Goal: Task Accomplishment & Management: Complete application form

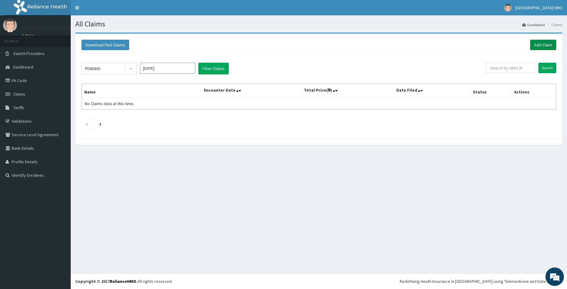
click at [538, 47] on link "Add Claim" at bounding box center [543, 45] width 26 height 10
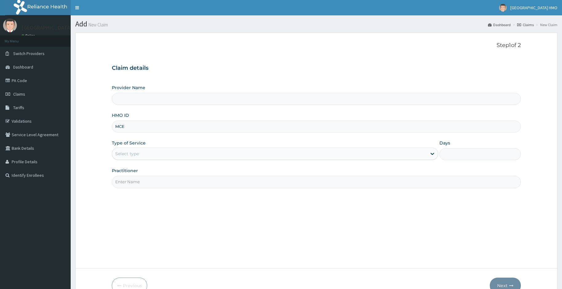
type input "MCE/10001/A"
click at [174, 155] on div "Select type" at bounding box center [269, 154] width 315 height 10
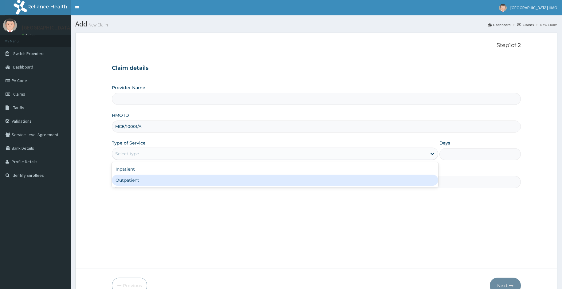
click at [144, 177] on div "Outpatient" at bounding box center [275, 180] width 326 height 11
type input "1"
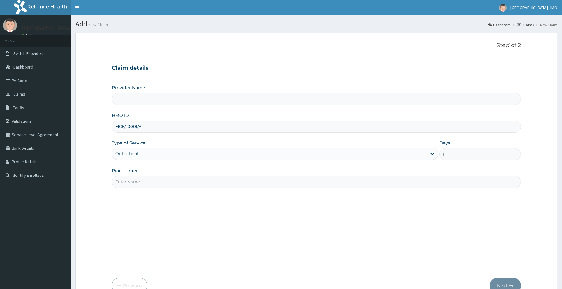
click at [144, 180] on input "Practitioner" at bounding box center [316, 182] width 409 height 12
type input "DR BAHAG"
type input "Providence Multi-Speciality Hospital"
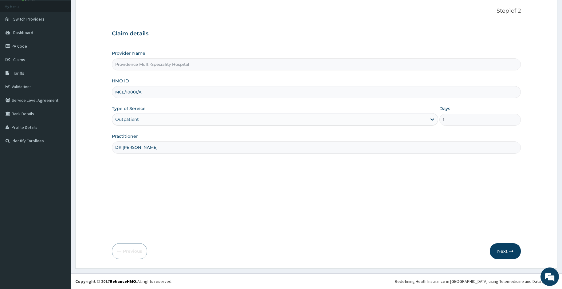
type input "DR BAHAGO"
click at [503, 246] on button "Next" at bounding box center [505, 251] width 31 height 16
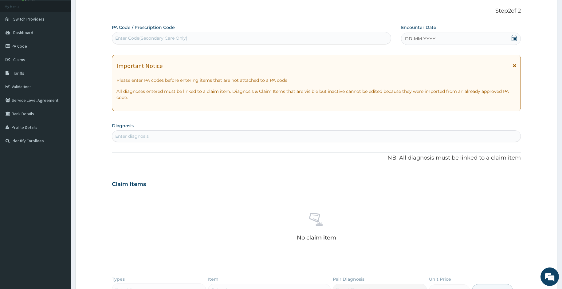
click at [191, 39] on div "Enter Code(Secondary Care Only)" at bounding box center [251, 38] width 279 height 10
paste input "PA/420BF9"
type input "PA/420BF9"
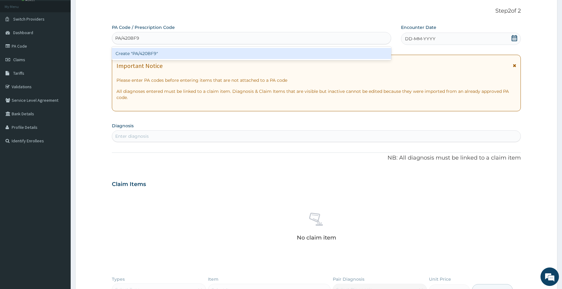
click at [184, 53] on div "Create "PA/420BF9"" at bounding box center [252, 53] width 280 height 11
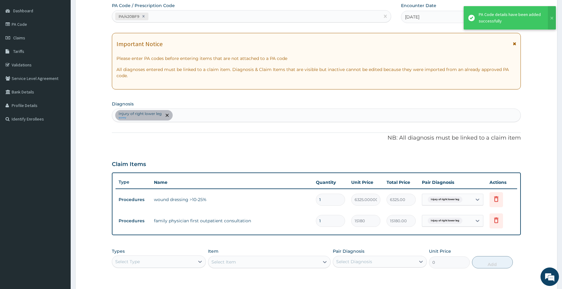
scroll to position [146, 0]
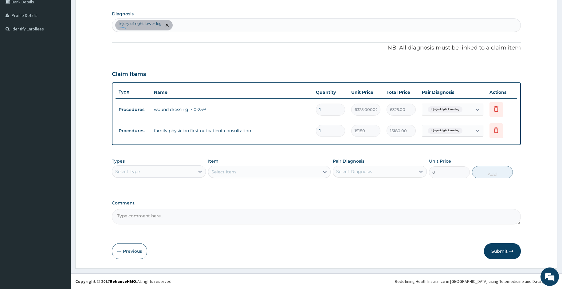
click at [499, 249] on button "Submit" at bounding box center [502, 251] width 37 height 16
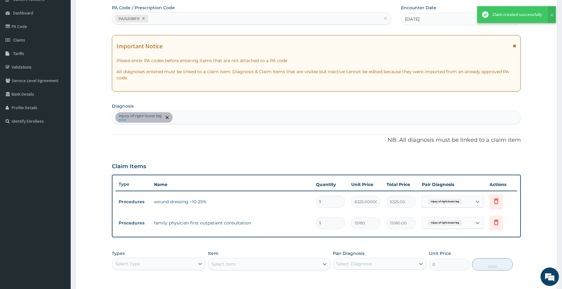
scroll to position [0, 0]
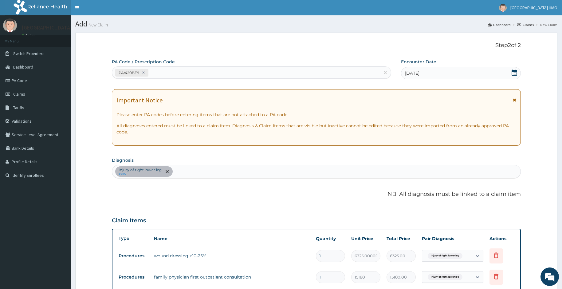
click at [528, 24] on body "R EL Toggle navigation Providence Hospital HMO Providence Hospital HMO - hmo@pr…" at bounding box center [281, 217] width 562 height 435
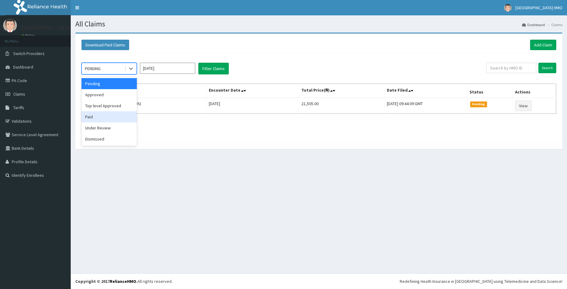
click at [96, 120] on div "Paid" at bounding box center [108, 116] width 55 height 11
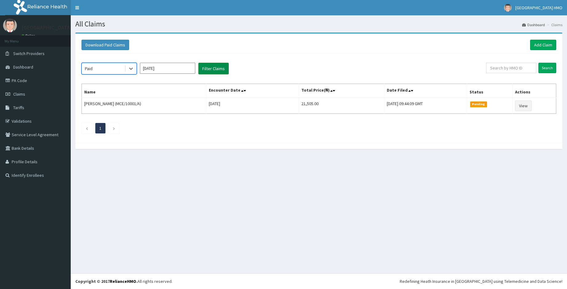
click at [209, 68] on button "Filter Claims" at bounding box center [213, 69] width 30 height 12
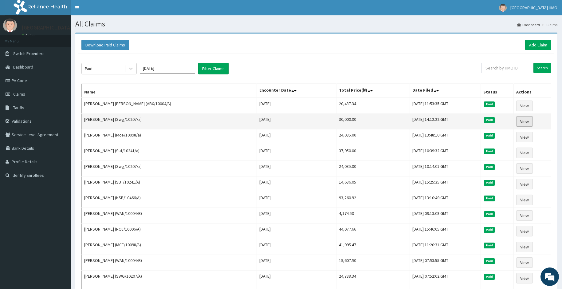
click at [526, 120] on link "View" at bounding box center [524, 121] width 17 height 10
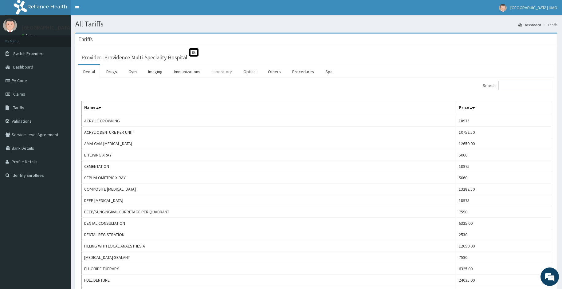
click at [216, 71] on link "Laboratory" at bounding box center [222, 71] width 30 height 13
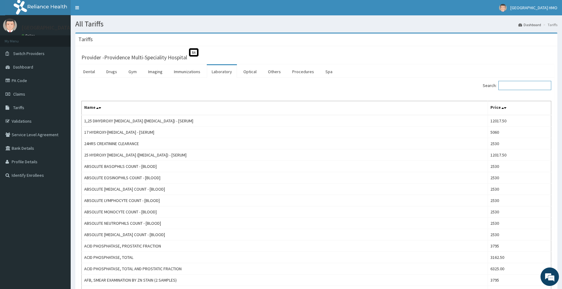
click at [506, 84] on input "Search:" at bounding box center [525, 85] width 53 height 9
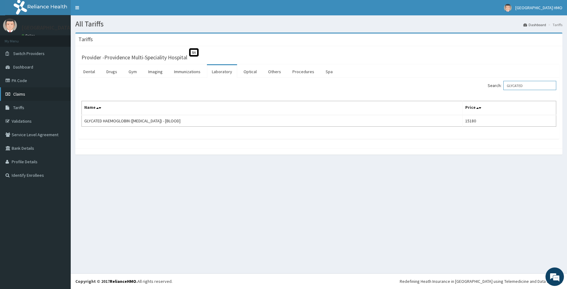
type input "GLYCATED"
click at [27, 96] on link "Claims" at bounding box center [35, 94] width 71 height 14
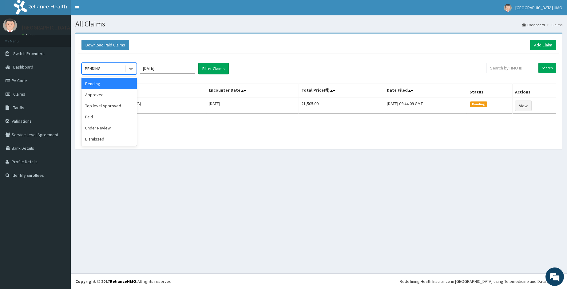
click at [130, 70] on icon at bounding box center [131, 68] width 6 height 6
click at [93, 116] on div "Paid" at bounding box center [108, 116] width 55 height 11
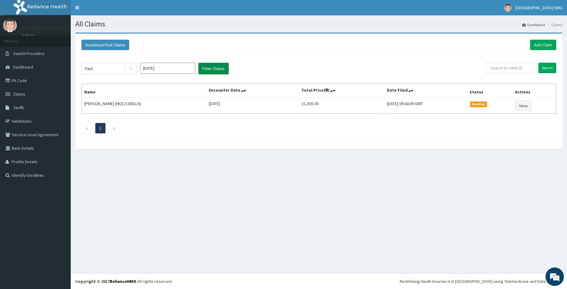
click at [202, 67] on button "Filter Claims" at bounding box center [213, 69] width 30 height 12
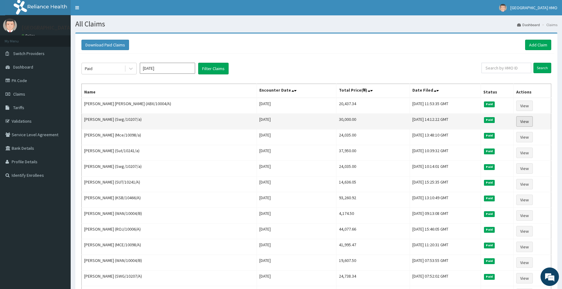
click at [522, 123] on link "View" at bounding box center [524, 121] width 17 height 10
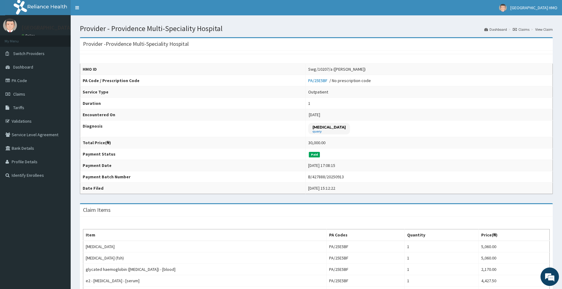
click at [523, 29] on link "Claims" at bounding box center [521, 29] width 17 height 5
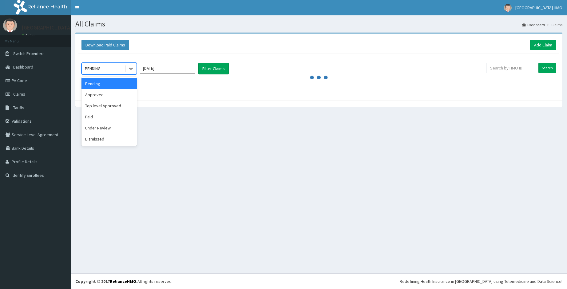
click at [132, 69] on icon at bounding box center [131, 68] width 6 height 6
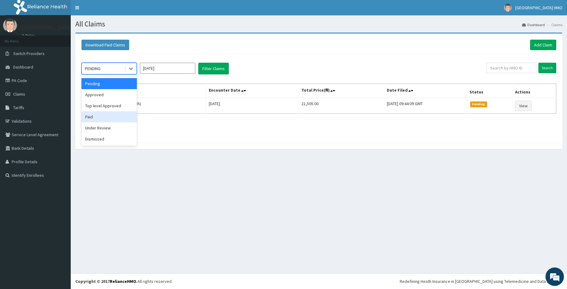
click at [102, 115] on div "Paid" at bounding box center [108, 116] width 55 height 11
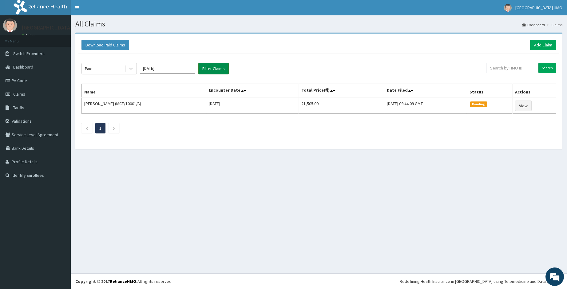
click at [203, 70] on button "Filter Claims" at bounding box center [213, 69] width 30 height 12
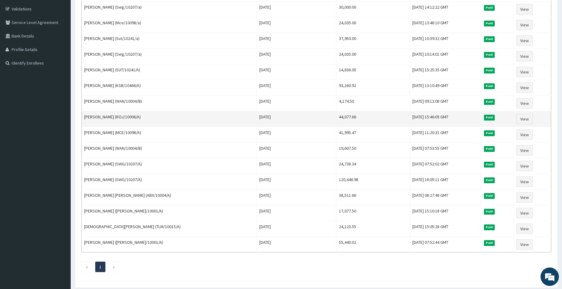
scroll to position [123, 0]
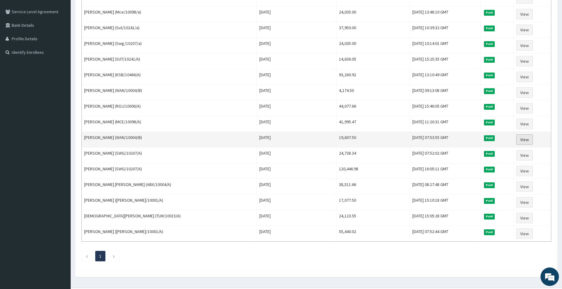
click at [516, 140] on link "View" at bounding box center [524, 139] width 17 height 10
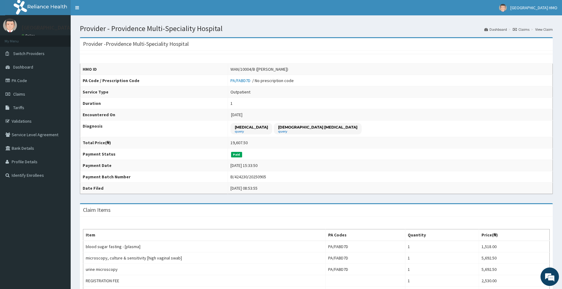
click at [529, 29] on link "Claims" at bounding box center [521, 29] width 17 height 5
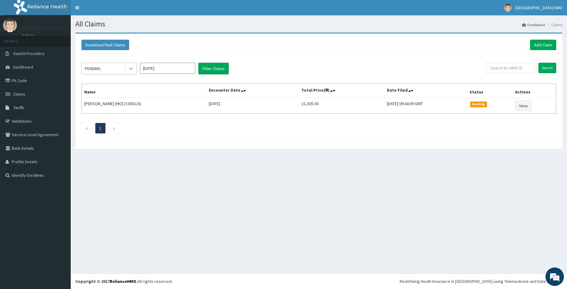
click at [132, 67] on icon at bounding box center [131, 68] width 6 height 6
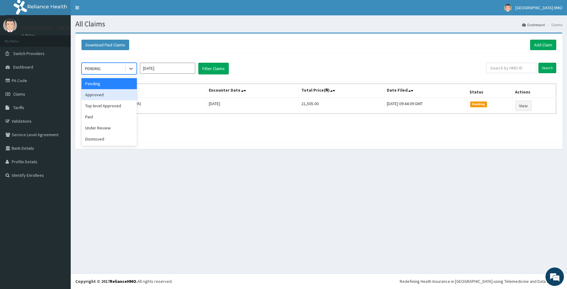
click at [101, 94] on div "Approved" at bounding box center [108, 94] width 55 height 11
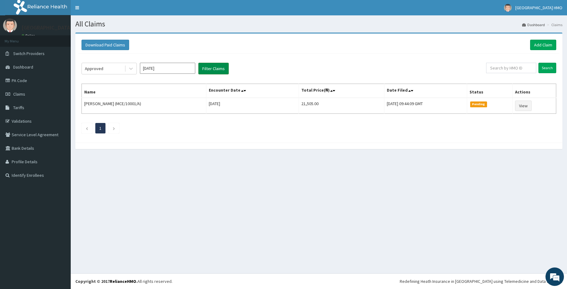
click at [204, 68] on button "Filter Claims" at bounding box center [213, 69] width 30 height 12
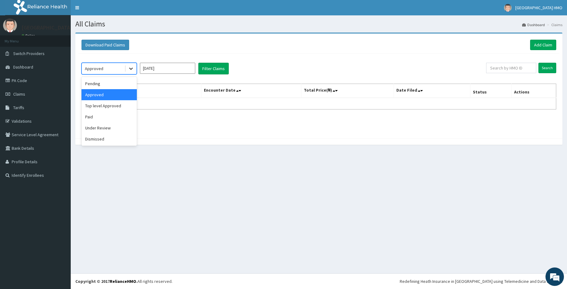
click at [134, 72] on div at bounding box center [130, 68] width 11 height 11
click at [102, 105] on div "Top level Approved" at bounding box center [108, 105] width 55 height 11
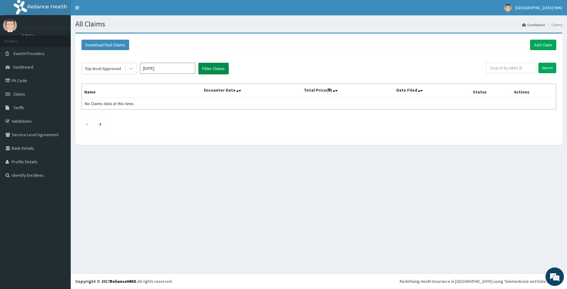
click at [209, 71] on button "Filter Claims" at bounding box center [213, 69] width 30 height 12
click at [210, 69] on button "Filter Claims" at bounding box center [213, 69] width 30 height 12
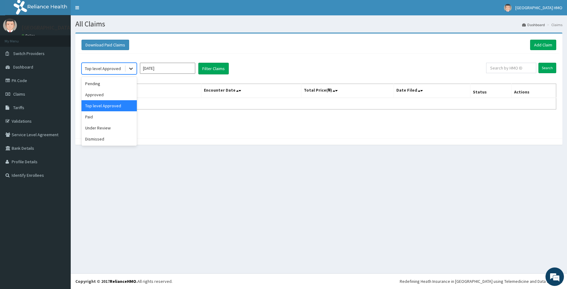
click at [132, 70] on icon at bounding box center [131, 68] width 6 height 6
click at [101, 125] on div "Under Review" at bounding box center [108, 127] width 55 height 11
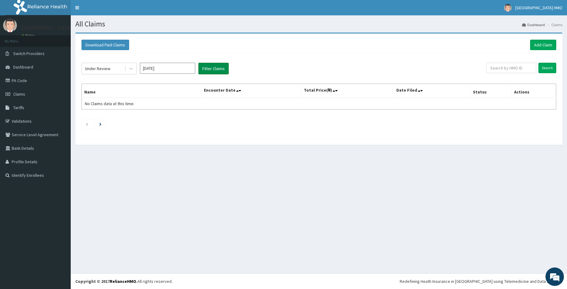
click at [211, 67] on button "Filter Claims" at bounding box center [213, 69] width 30 height 12
click at [135, 69] on div at bounding box center [130, 68] width 11 height 11
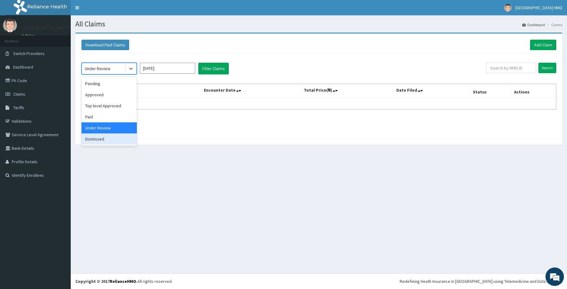
click at [103, 141] on div "Dismissed" at bounding box center [108, 138] width 55 height 11
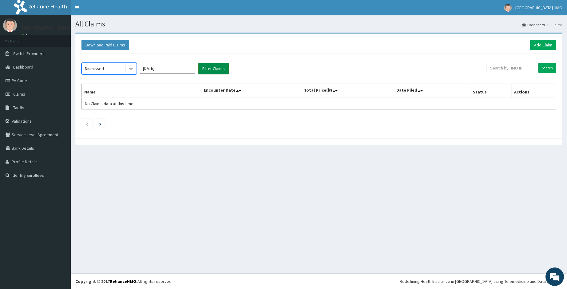
click at [207, 69] on button "Filter Claims" at bounding box center [213, 69] width 30 height 12
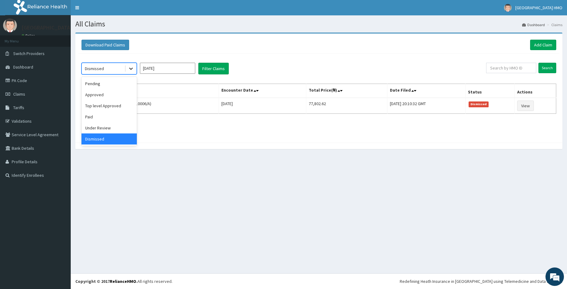
click at [131, 72] on div at bounding box center [130, 68] width 11 height 11
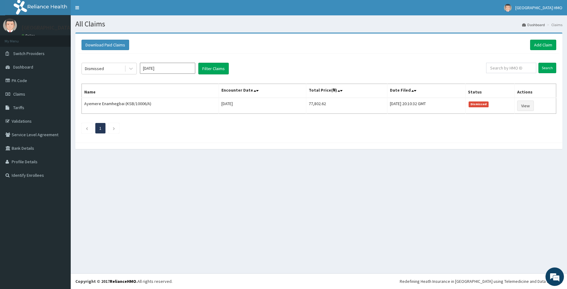
click at [137, 162] on div "All Claims Dashboard Claims Download Paid Claims Add Claim × Note you can only …" at bounding box center [319, 144] width 496 height 258
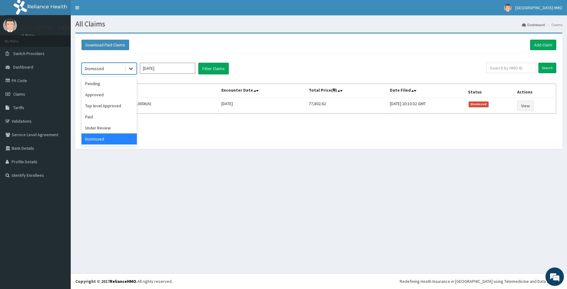
click at [131, 69] on icon at bounding box center [131, 69] width 4 height 2
click at [105, 118] on div "Paid" at bounding box center [108, 116] width 55 height 11
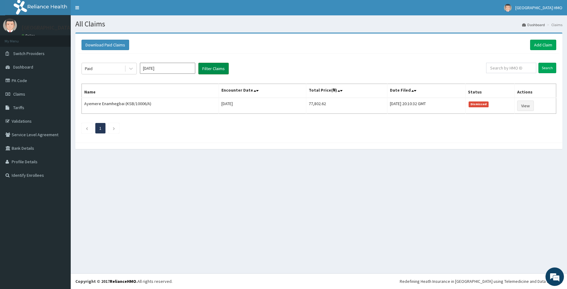
click at [204, 72] on button "Filter Claims" at bounding box center [213, 69] width 30 height 12
click at [207, 69] on button "Filter Claims" at bounding box center [213, 69] width 30 height 12
click at [212, 68] on button "Filter Claims" at bounding box center [213, 69] width 30 height 12
